Goal: Book appointment/travel/reservation

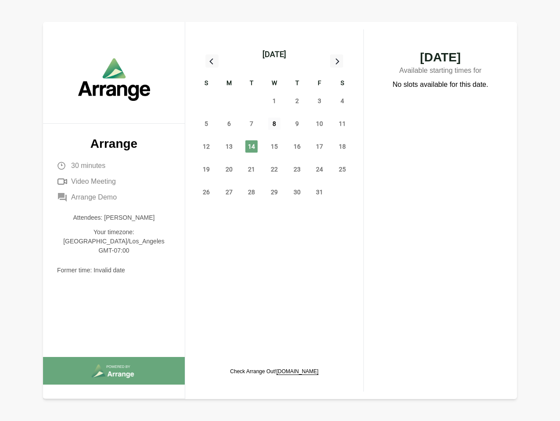
click at [274, 125] on span "8" at bounding box center [274, 124] width 12 height 12
click at [274, 54] on div "[DATE]" at bounding box center [274, 54] width 24 height 12
click at [206, 101] on div "28" at bounding box center [206, 101] width 23 height 23
click at [229, 101] on div "29" at bounding box center [229, 101] width 23 height 23
click at [251, 101] on div "30" at bounding box center [251, 101] width 23 height 23
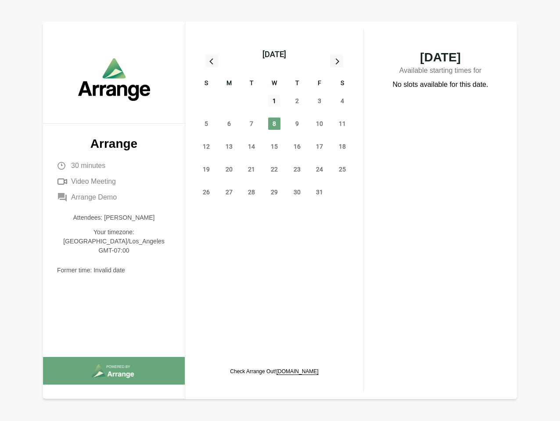
click at [274, 101] on span "1" at bounding box center [274, 101] width 12 height 12
click at [297, 101] on span "2" at bounding box center [297, 101] width 12 height 12
click at [319, 101] on span "3" at bounding box center [319, 101] width 12 height 12
click at [342, 101] on span "4" at bounding box center [342, 101] width 12 height 12
click at [206, 124] on span "5" at bounding box center [206, 124] width 12 height 12
